Goal: Task Accomplishment & Management: Use online tool/utility

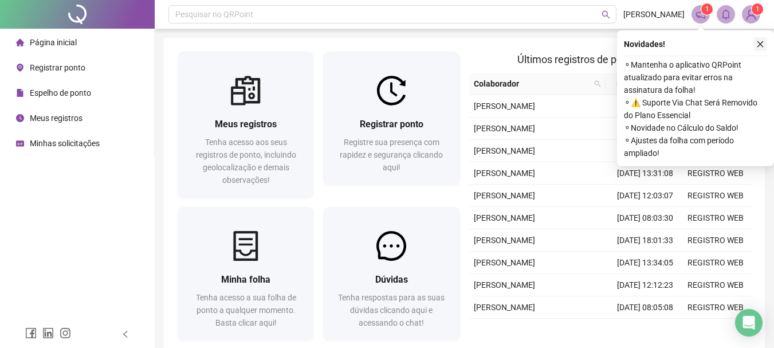
click at [760, 44] on icon "close" at bounding box center [761, 44] width 8 height 8
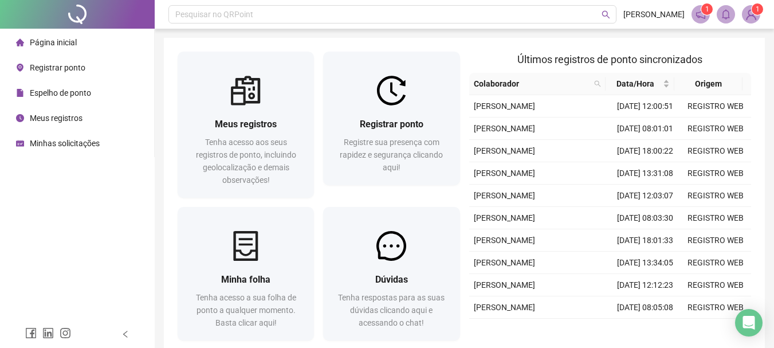
click at [72, 71] on span "Registrar ponto" at bounding box center [58, 67] width 56 height 9
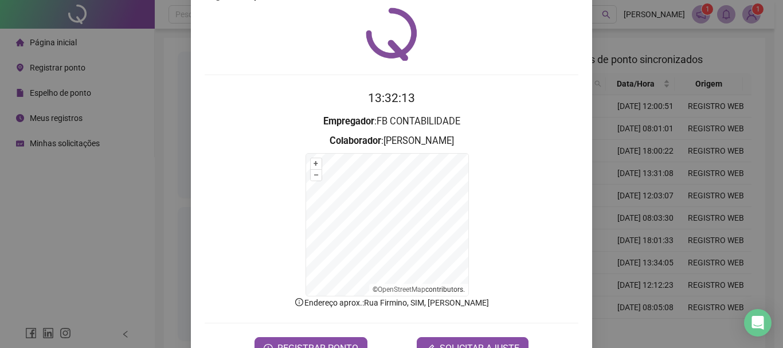
scroll to position [71, 0]
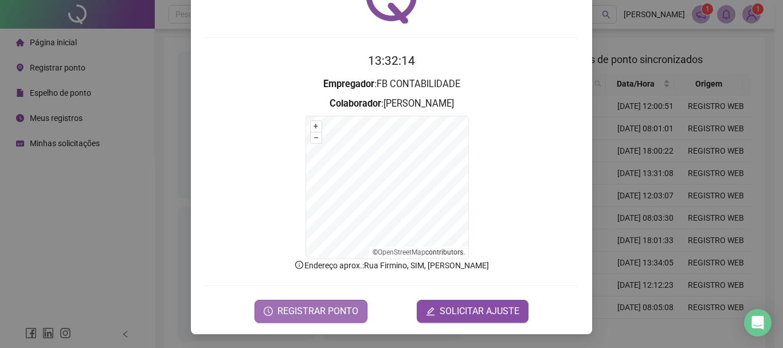
click at [321, 310] on span "REGISTRAR PONTO" at bounding box center [317, 311] width 81 height 14
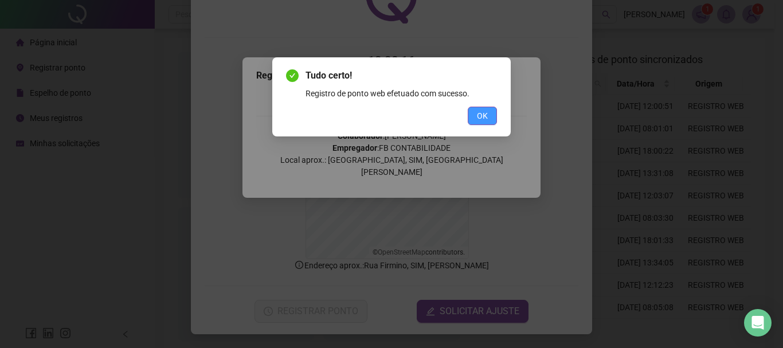
click at [480, 116] on span "OK" at bounding box center [482, 115] width 11 height 13
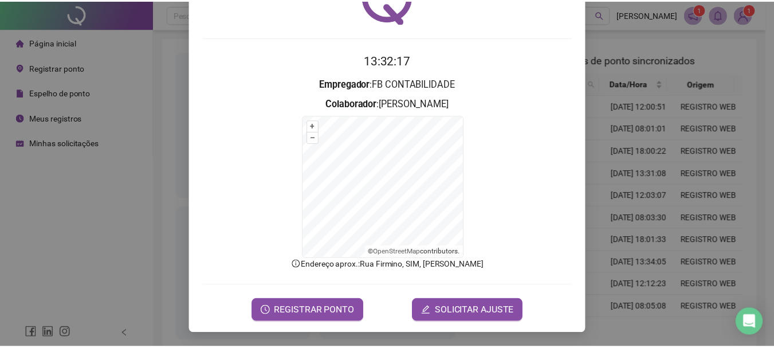
scroll to position [0, 0]
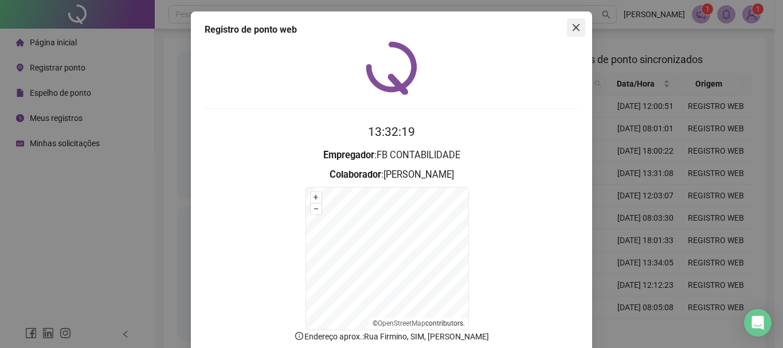
click at [571, 27] on icon "close" at bounding box center [575, 27] width 9 height 9
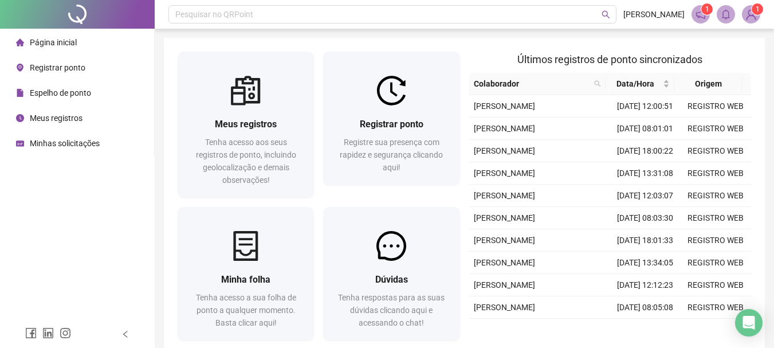
click at [57, 120] on span "Meus registros" at bounding box center [56, 117] width 53 height 9
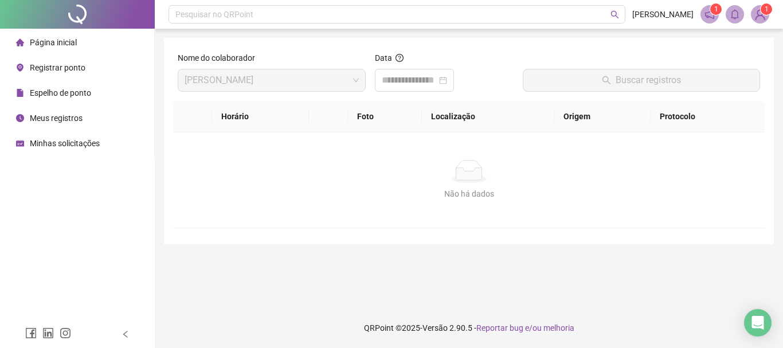
drag, startPoint x: 65, startPoint y: 119, endPoint x: 79, endPoint y: 119, distance: 13.2
click at [61, 119] on span "Meus registros" at bounding box center [56, 117] width 53 height 9
click at [40, 119] on span "Meus registros" at bounding box center [56, 117] width 53 height 9
click at [45, 123] on span "Meus registros" at bounding box center [56, 117] width 53 height 9
click at [447, 84] on div at bounding box center [414, 80] width 65 height 14
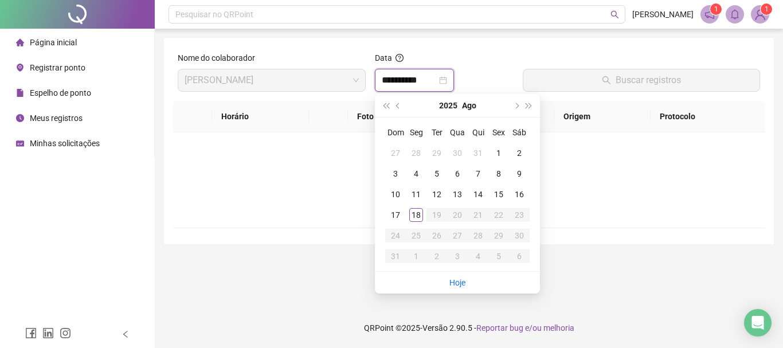
type input "**********"
click at [420, 214] on div "18" at bounding box center [416, 215] width 14 height 14
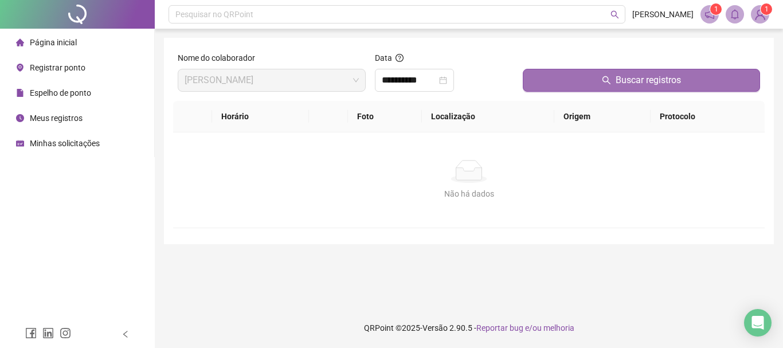
click at [654, 85] on span "Buscar registros" at bounding box center [648, 80] width 65 height 14
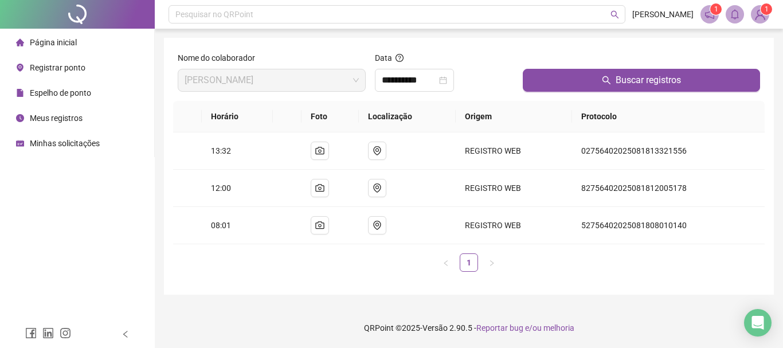
click at [48, 99] on div "Espelho de ponto" at bounding box center [53, 92] width 75 height 23
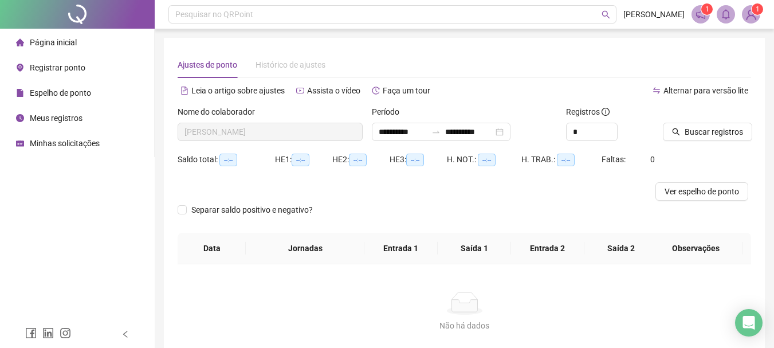
type input "**********"
click at [702, 124] on button "Buscar registros" at bounding box center [707, 132] width 89 height 18
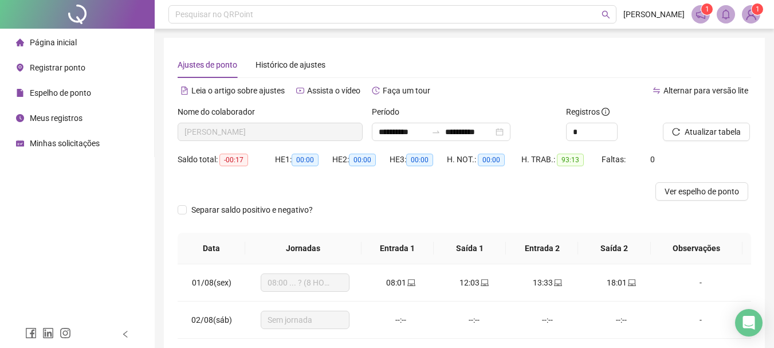
click at [746, 17] on img at bounding box center [751, 14] width 17 height 17
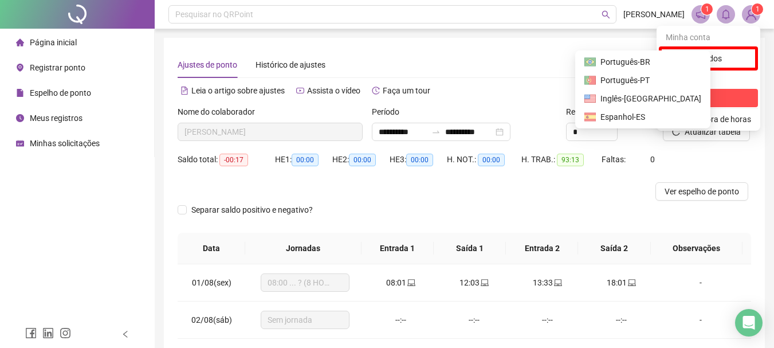
click at [692, 94] on span "Sair" at bounding box center [708, 98] width 85 height 13
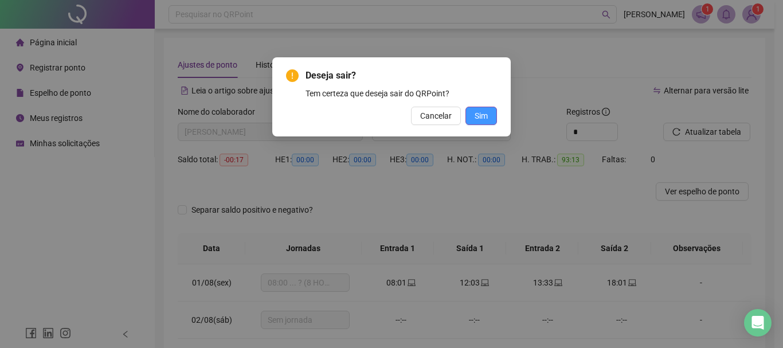
click at [487, 120] on span "Sim" at bounding box center [481, 115] width 13 height 13
